Goal: Information Seeking & Learning: Learn about a topic

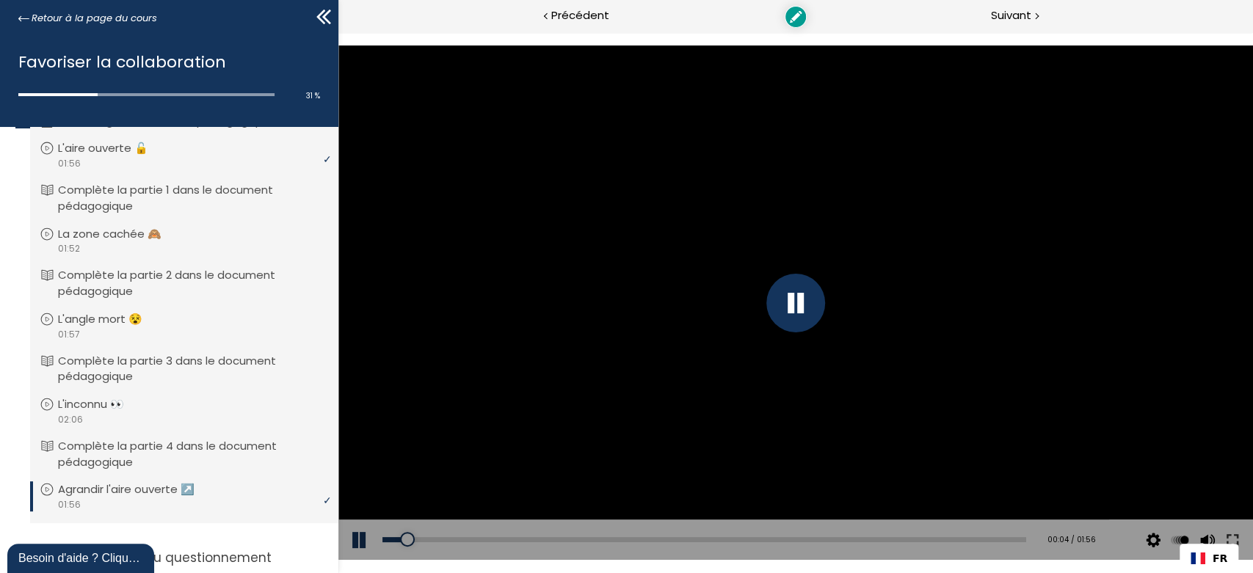
scroll to position [135, 0]
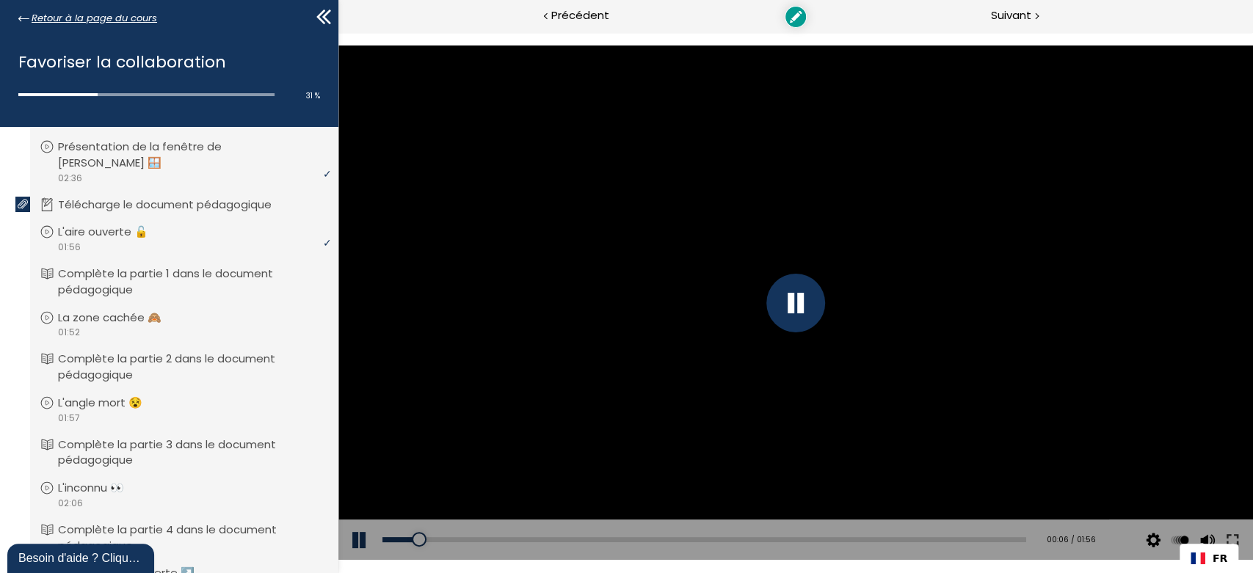
click at [34, 23] on span "Retour à la page du cours" at bounding box center [94, 18] width 125 height 16
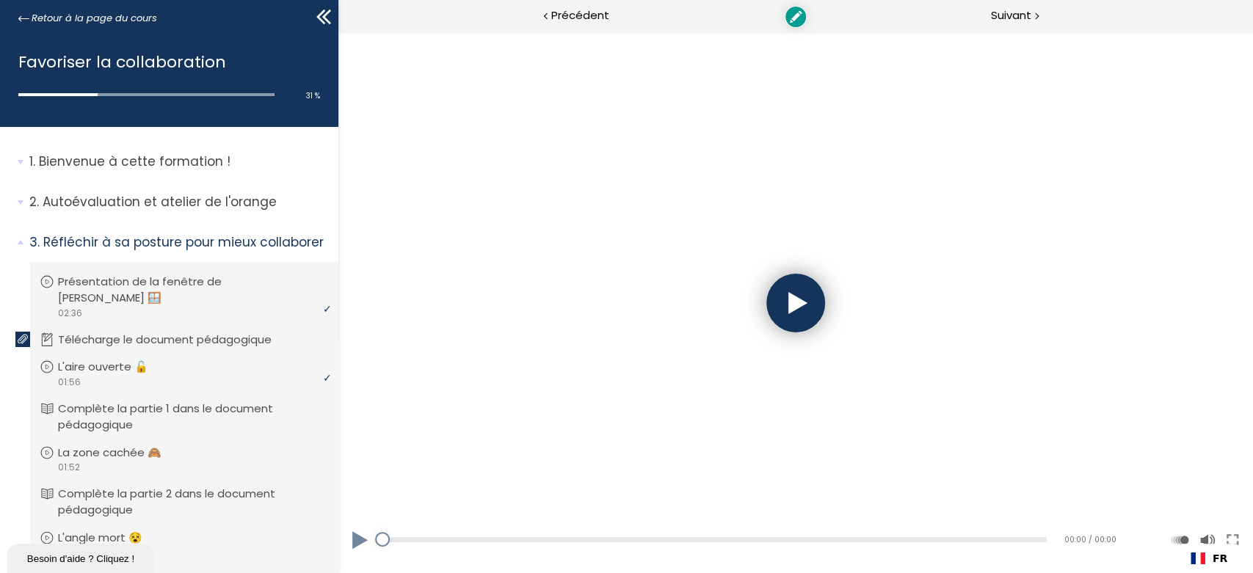
click at [786, 316] on div at bounding box center [794, 303] width 59 height 59
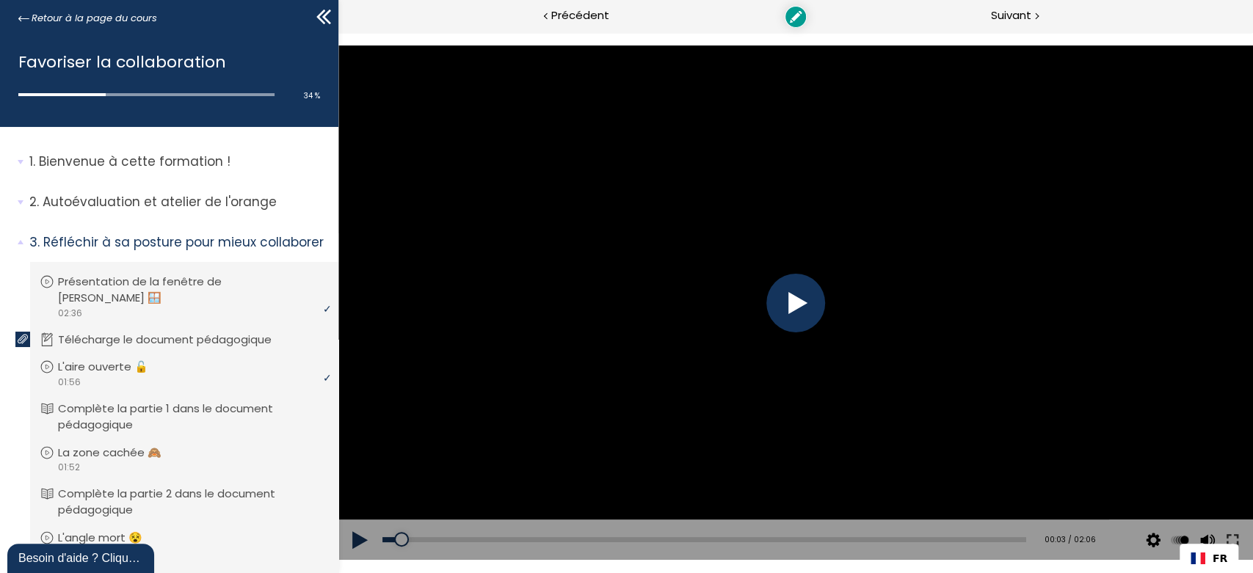
click at [790, 305] on div at bounding box center [794, 303] width 59 height 59
drag, startPoint x: 405, startPoint y: 545, endPoint x: 383, endPoint y: 545, distance: 22.0
click at [393, 545] on div at bounding box center [400, 539] width 15 height 15
click at [427, 534] on div "Add chapter 00:07" at bounding box center [704, 540] width 644 height 41
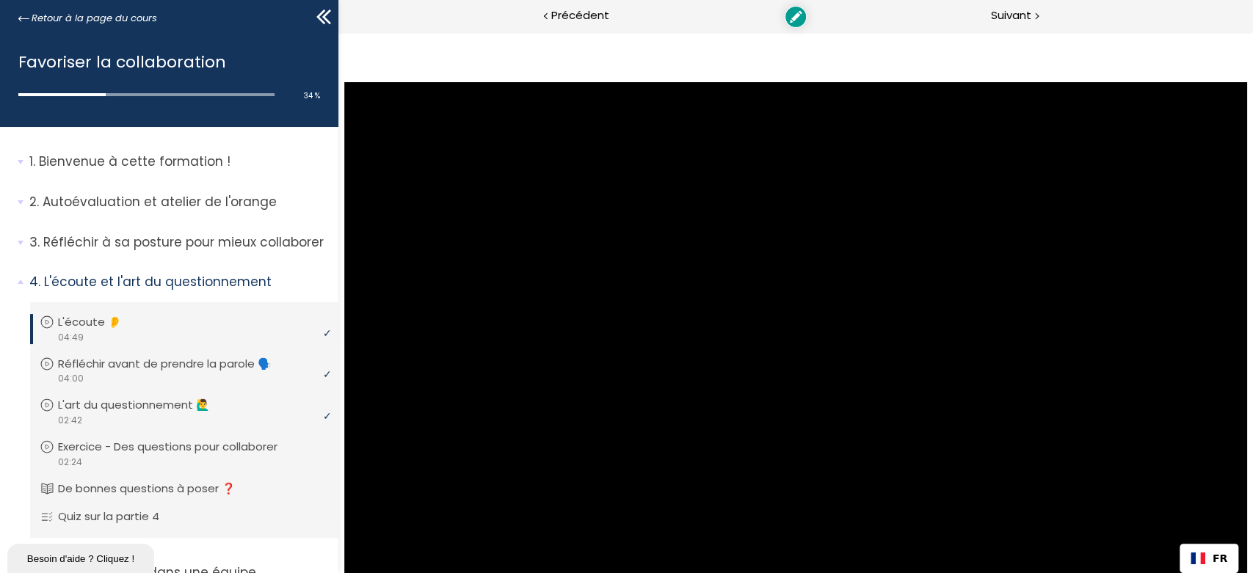
click at [175, 250] on p "Réfléchir à sa posture pour mieux collaborer" at bounding box center [178, 242] width 298 height 18
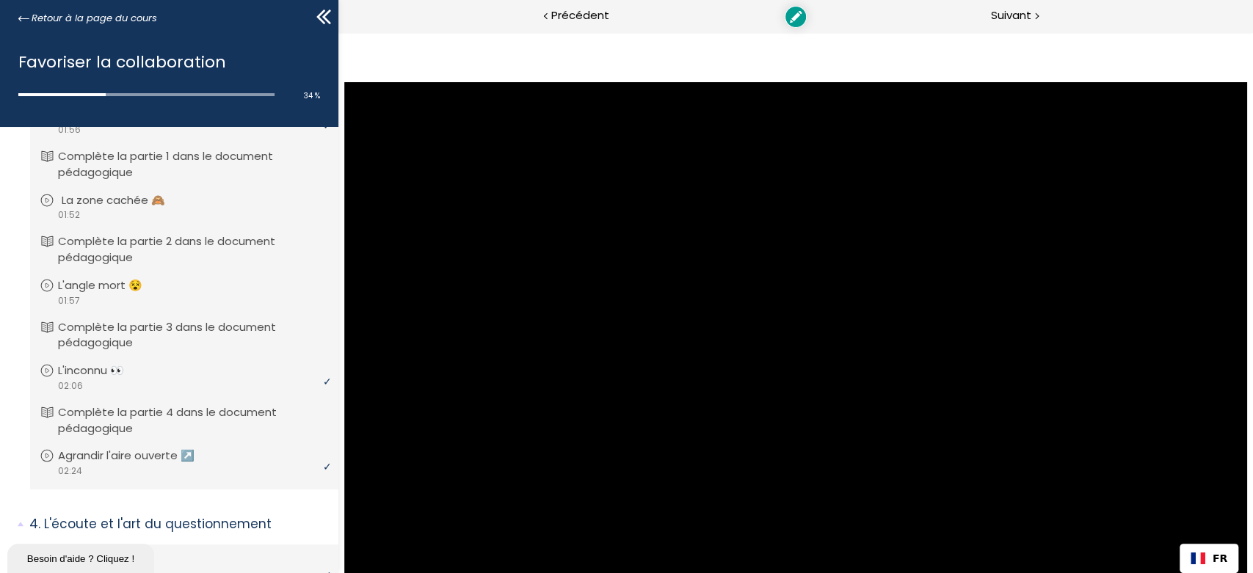
scroll to position [272, 0]
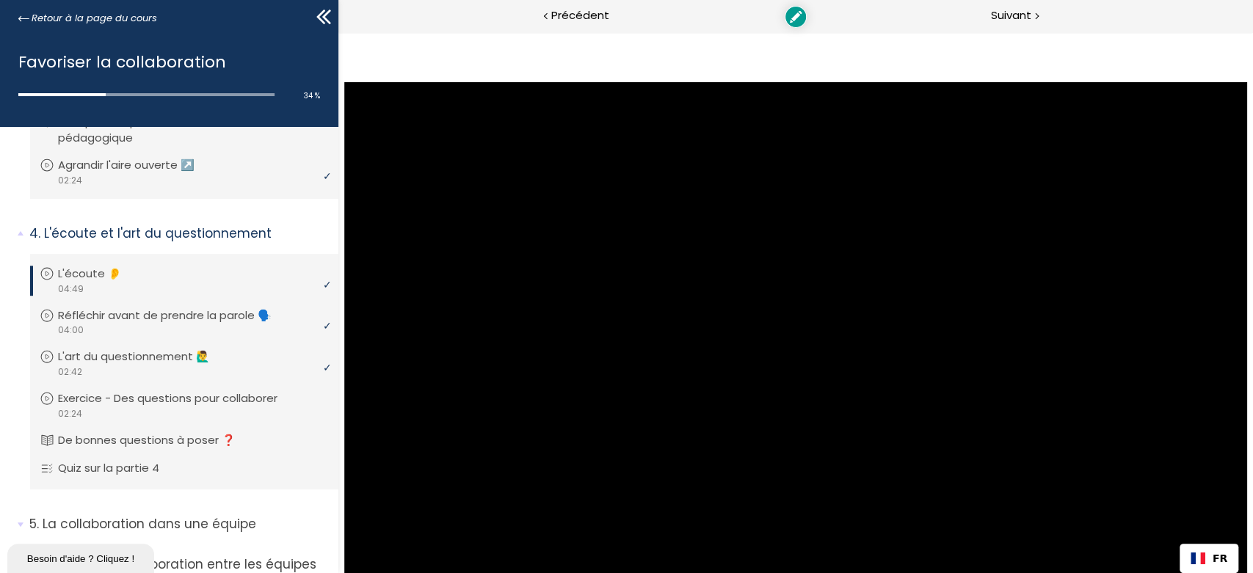
drag, startPoint x: 413, startPoint y: 539, endPoint x: 371, endPoint y: 545, distance: 42.9
drag, startPoint x: 384, startPoint y: 540, endPoint x: 401, endPoint y: 539, distance: 17.7
